Goal: Task Accomplishment & Management: Manage account settings

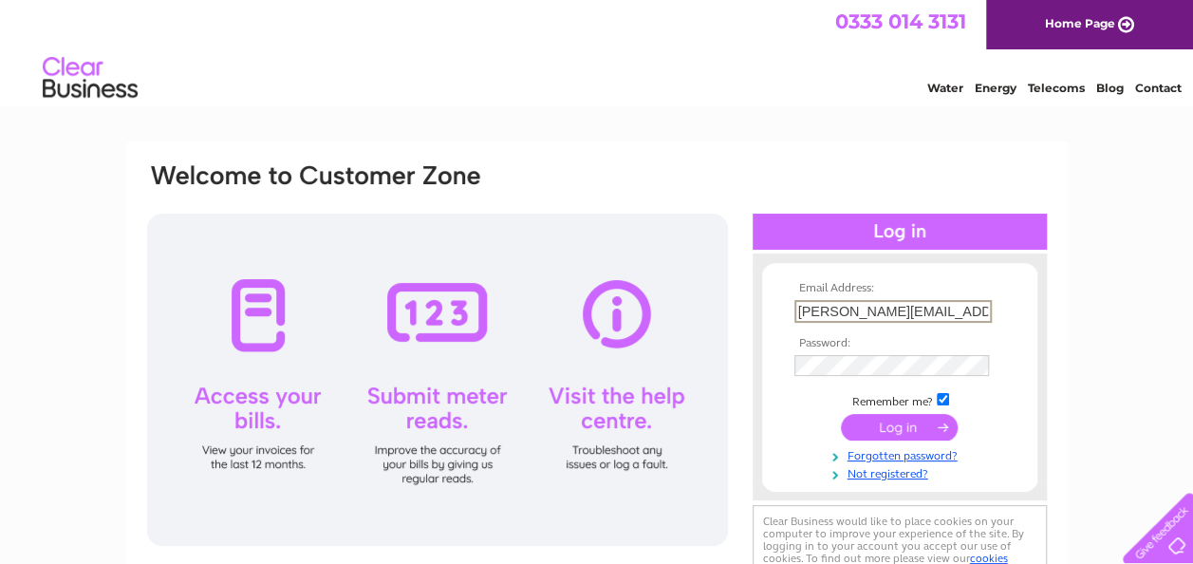
type input "anna@lickcreative.co.uk"
click at [841, 415] on input "submit" at bounding box center [899, 428] width 117 height 27
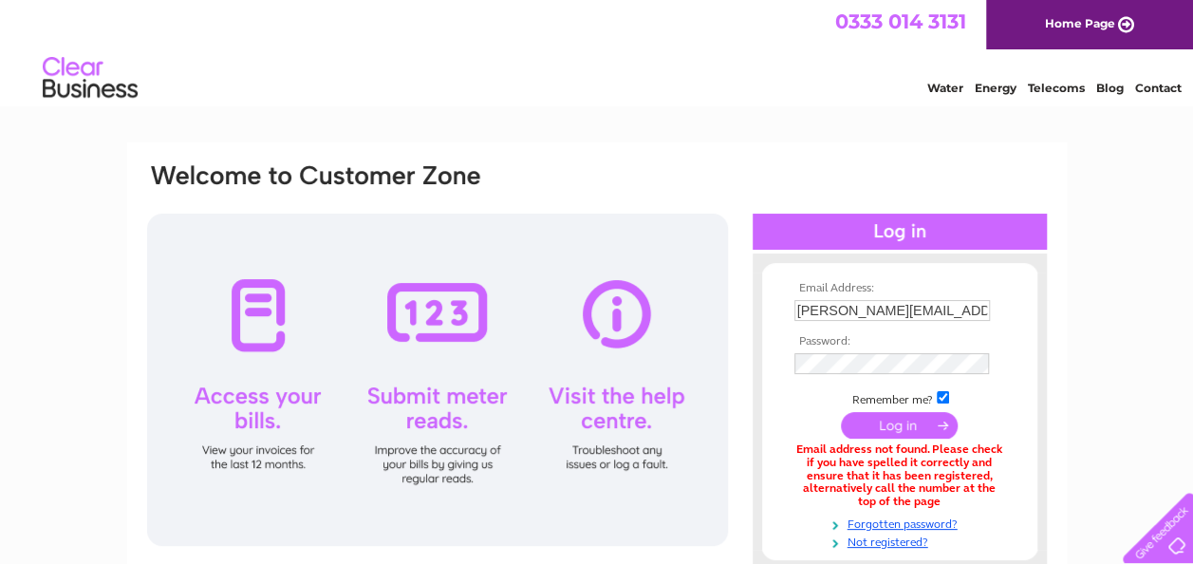
click at [842, 304] on input "anna@lickcreative.co.uk" at bounding box center [893, 310] width 196 height 21
type input "[PERSON_NAME][EMAIL_ADDRESS][DOMAIN_NAME]"
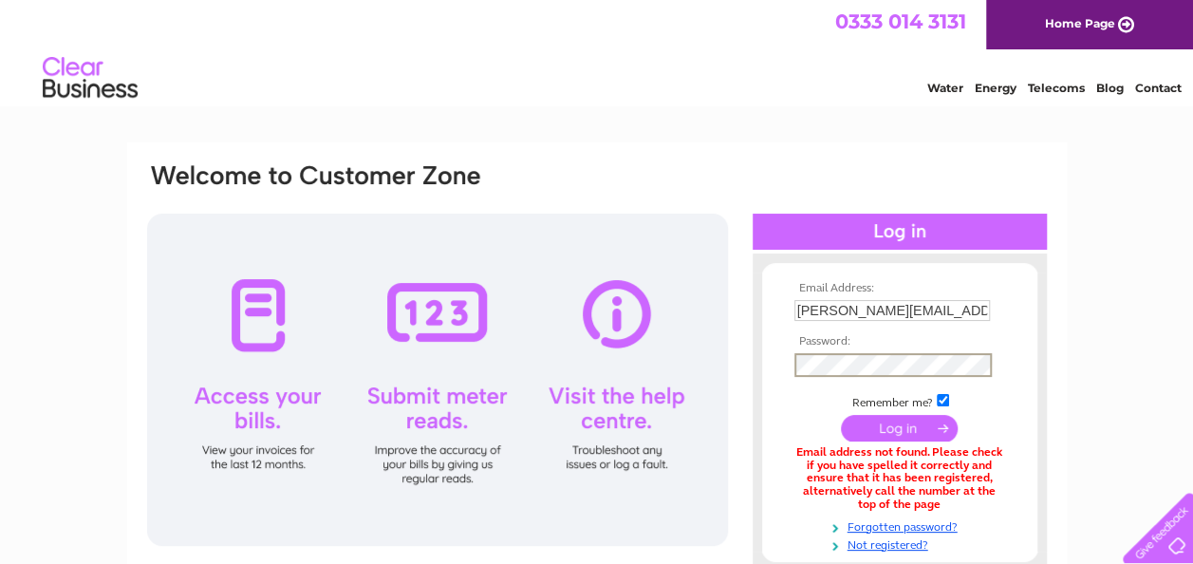
click at [841, 415] on input "submit" at bounding box center [899, 428] width 117 height 27
drag, startPoint x: 825, startPoint y: 310, endPoint x: 731, endPoint y: 314, distance: 94.1
click at [731, 314] on div "Email Address: [PERSON_NAME][EMAIL_ADDRESS][DOMAIN_NAME] Password:" at bounding box center [597, 411] width 904 height 501
click at [837, 313] on input "mail@clickcreative.co.uk" at bounding box center [893, 311] width 197 height 23
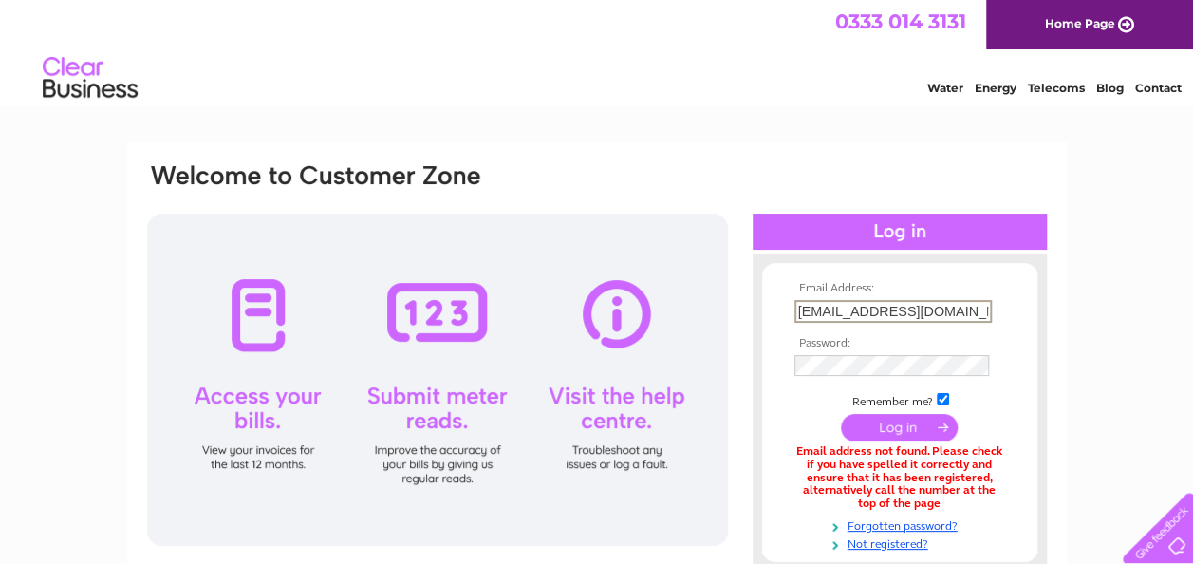
type input "mail@rightclickcreative.co.uk"
click at [853, 354] on td at bounding box center [900, 365] width 220 height 31
click at [841, 415] on input "submit" at bounding box center [899, 428] width 117 height 27
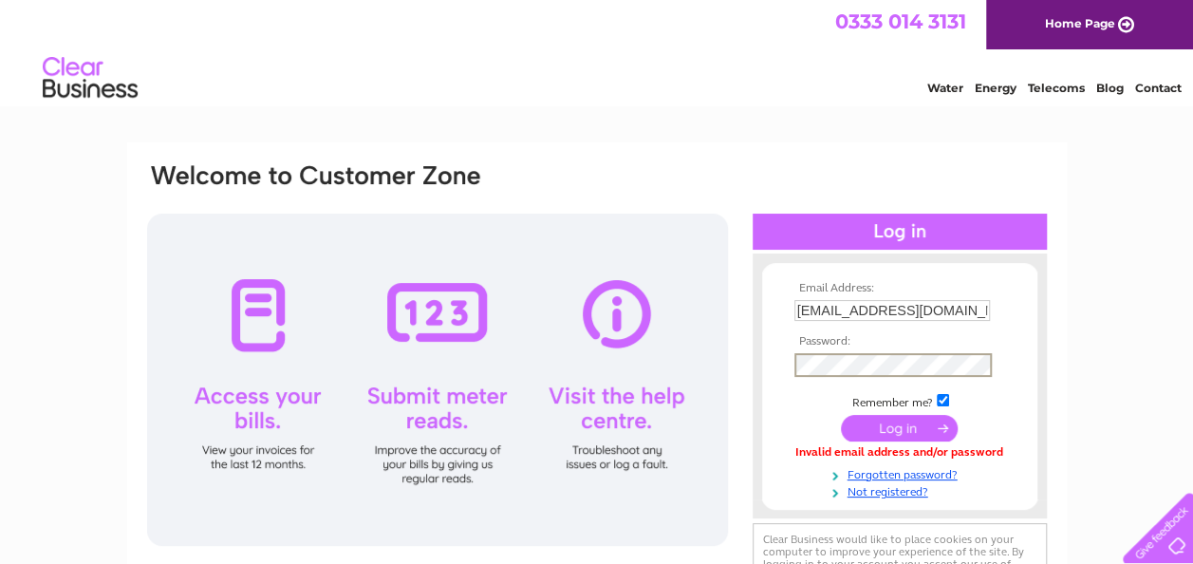
click at [903, 425] on input "submit" at bounding box center [899, 428] width 117 height 27
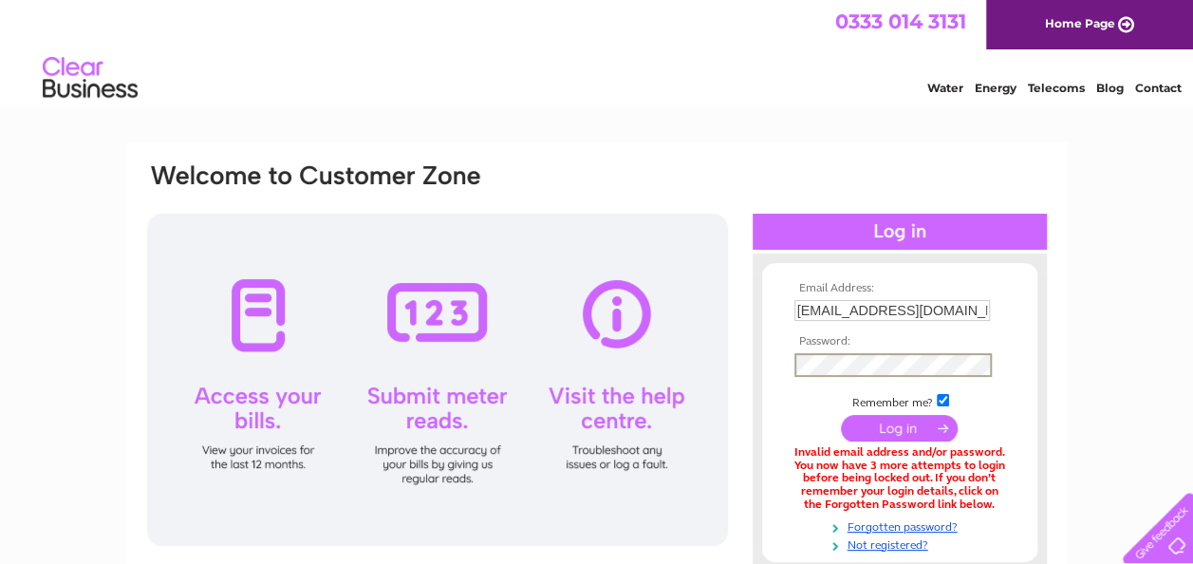
click at [913, 427] on input "submit" at bounding box center [899, 428] width 117 height 27
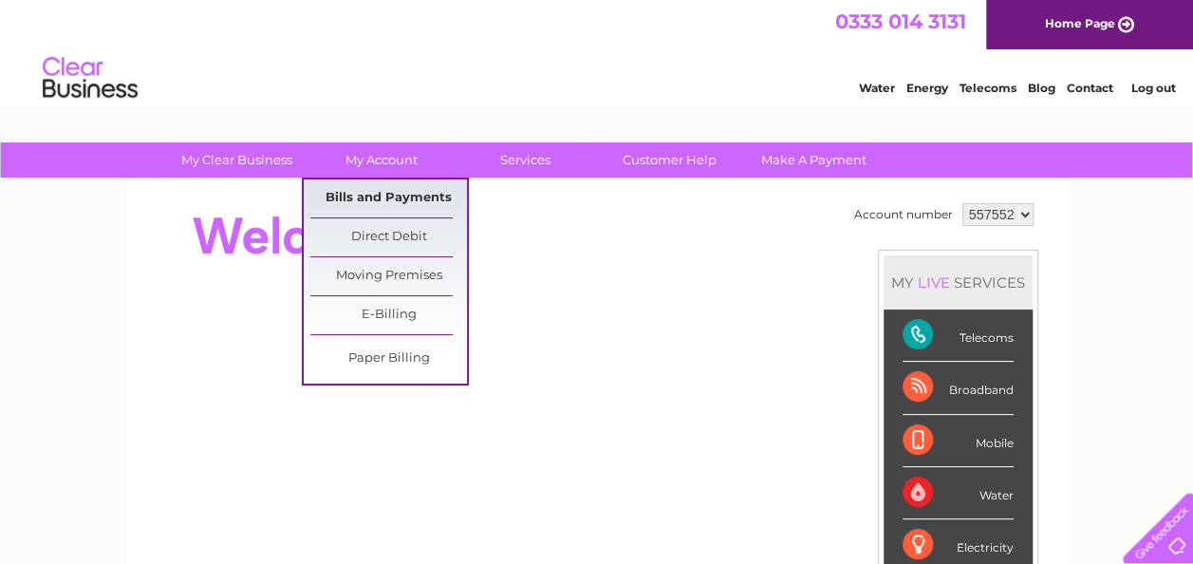
click at [373, 204] on link "Bills and Payments" at bounding box center [388, 198] width 157 height 38
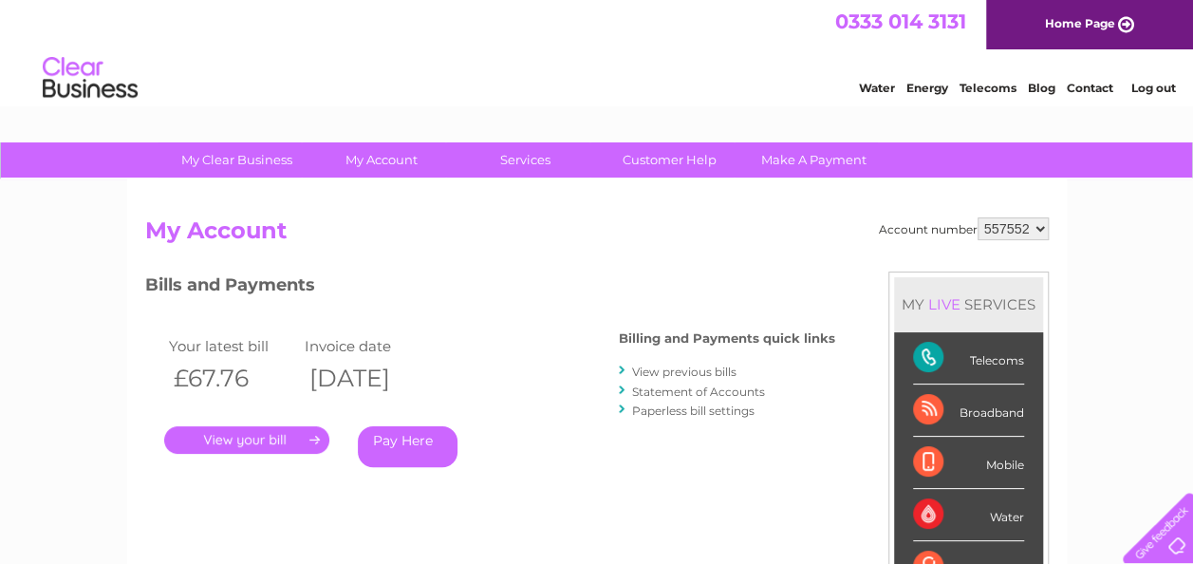
drag, startPoint x: 1017, startPoint y: 225, endPoint x: 397, endPoint y: 289, distance: 623.2
click at [397, 289] on h3 "Bills and Payments" at bounding box center [490, 288] width 690 height 33
click at [1097, 82] on link "Contact" at bounding box center [1090, 88] width 47 height 14
